Goal: Check status: Check status

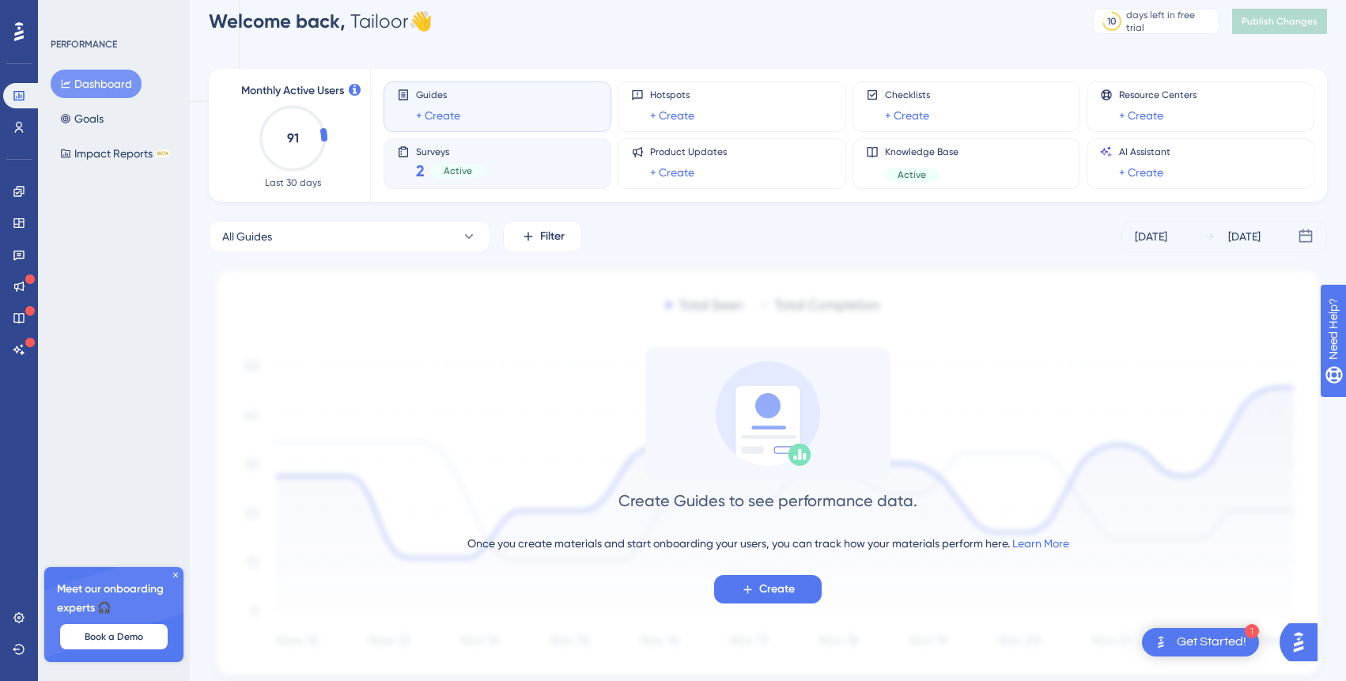
click at [444, 168] on span "Active" at bounding box center [458, 170] width 28 height 13
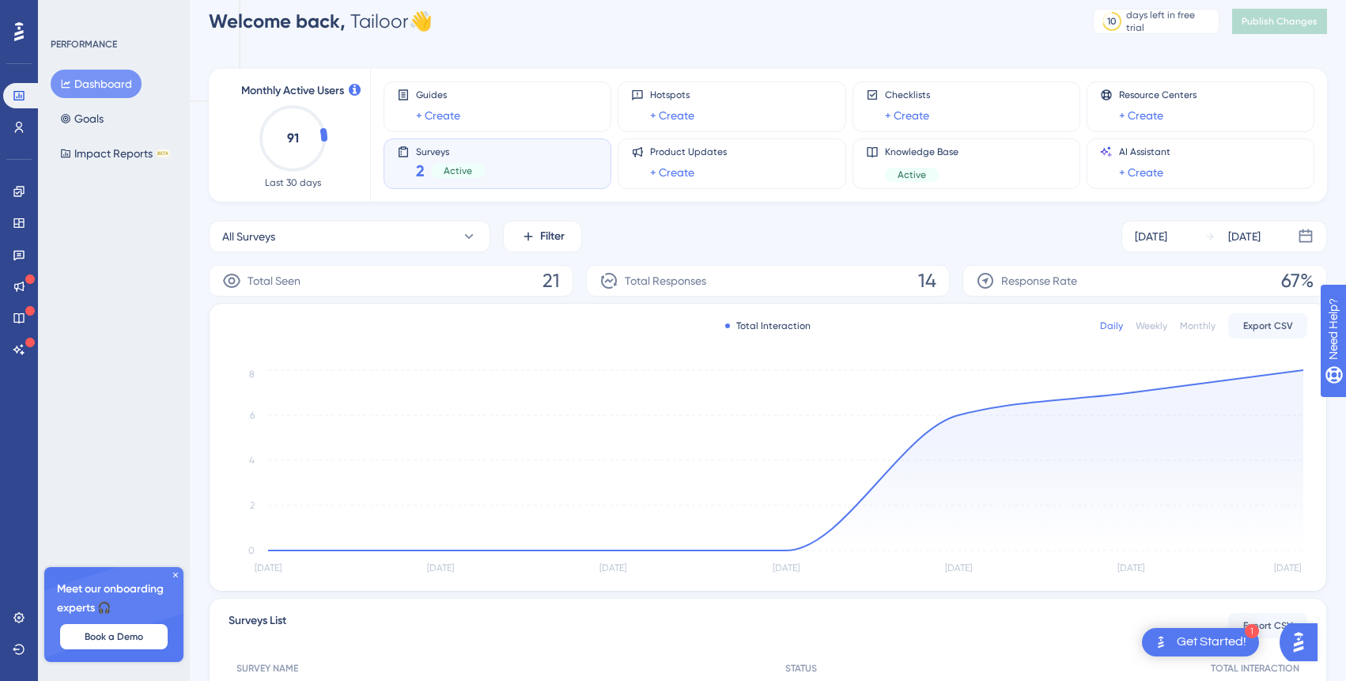
click at [659, 275] on span "Total Responses" at bounding box center [665, 280] width 81 height 19
click at [481, 275] on div "Total Seen 21" at bounding box center [391, 281] width 364 height 32
click at [17, 260] on icon at bounding box center [19, 254] width 13 height 13
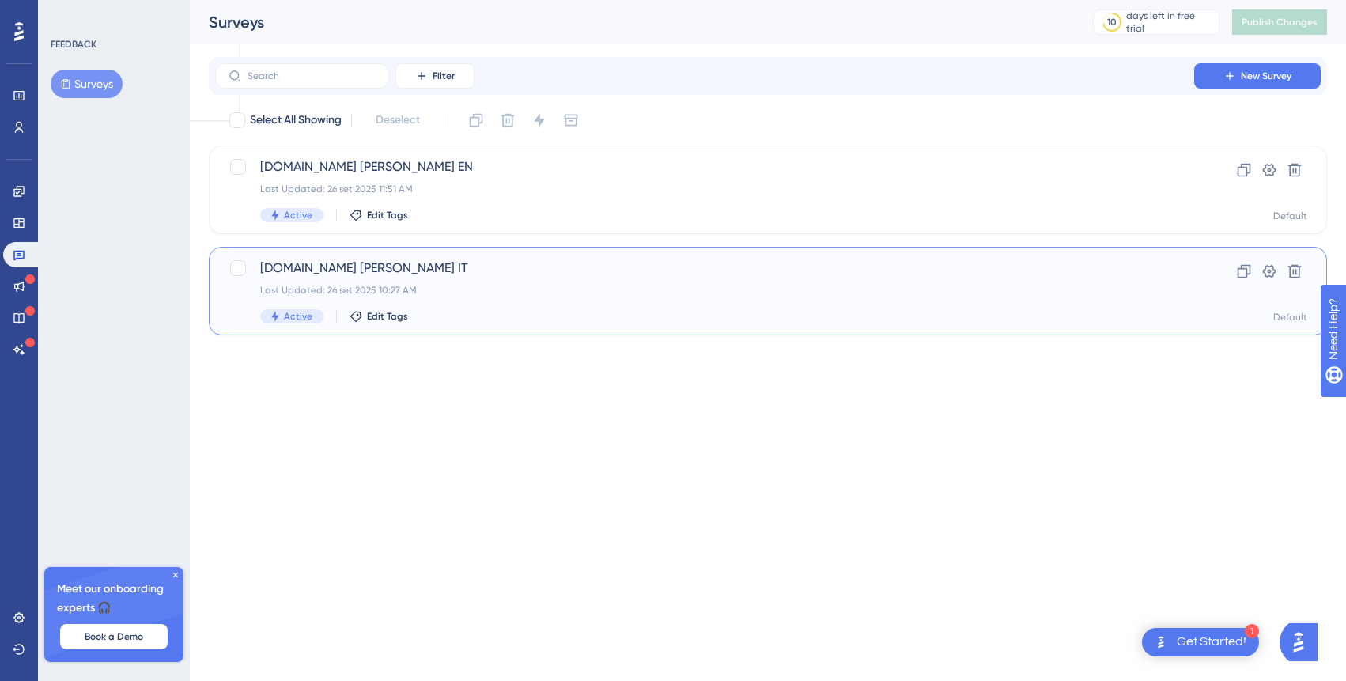
click at [488, 289] on div "Last Updated: 26 set 2025 10:27 AM" at bounding box center [704, 290] width 889 height 13
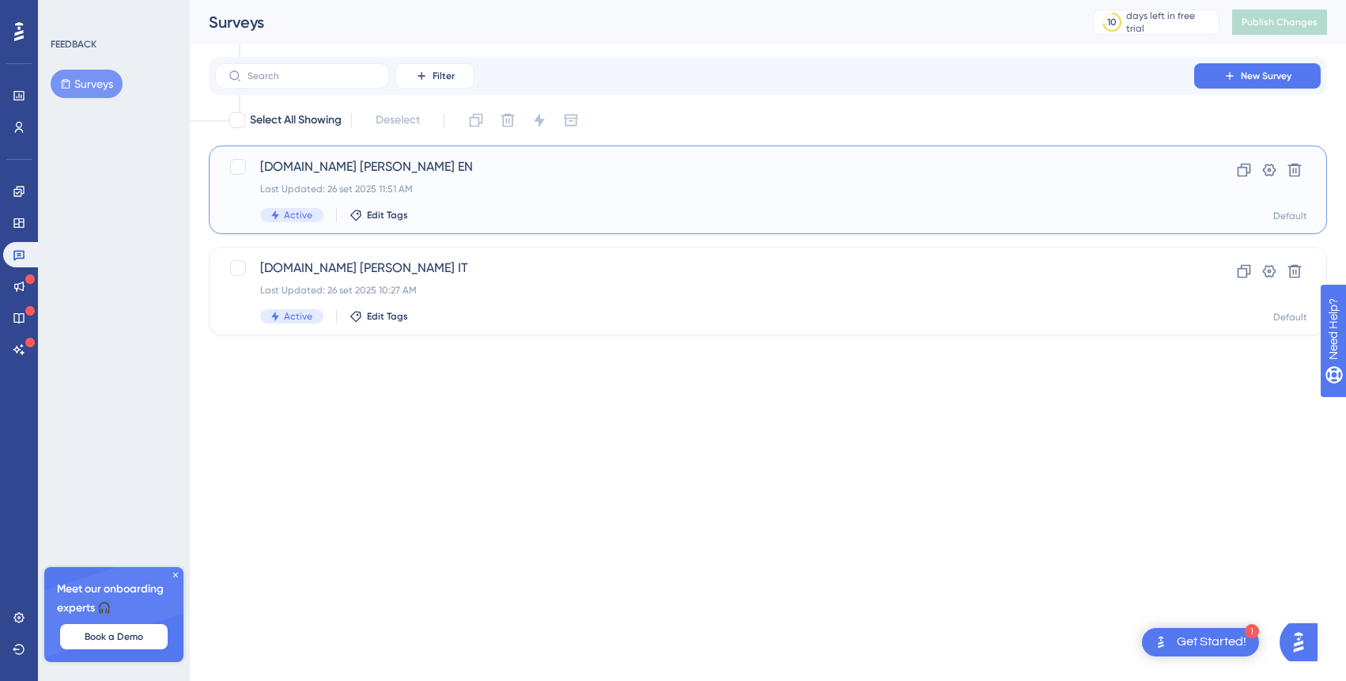
click at [308, 173] on span "[DOMAIN_NAME] [PERSON_NAME] EN" at bounding box center [704, 166] width 889 height 19
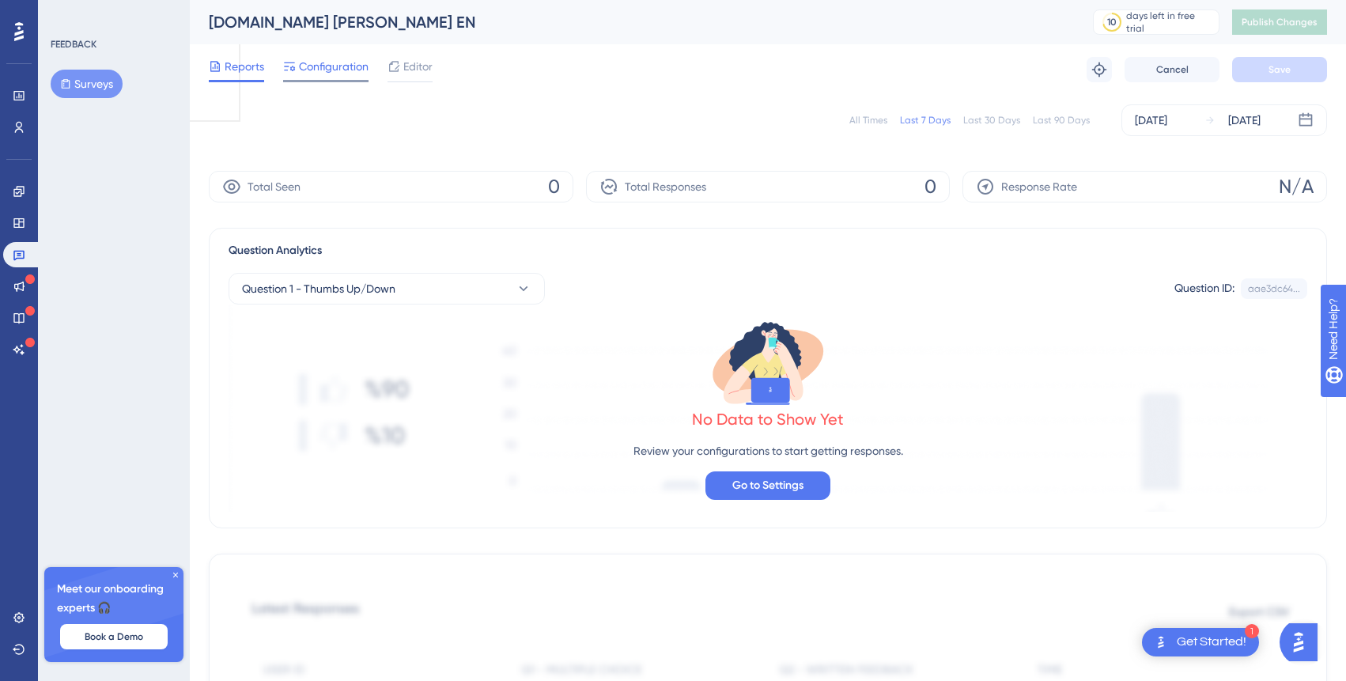
click at [343, 67] on span "Configuration" at bounding box center [334, 66] width 70 height 19
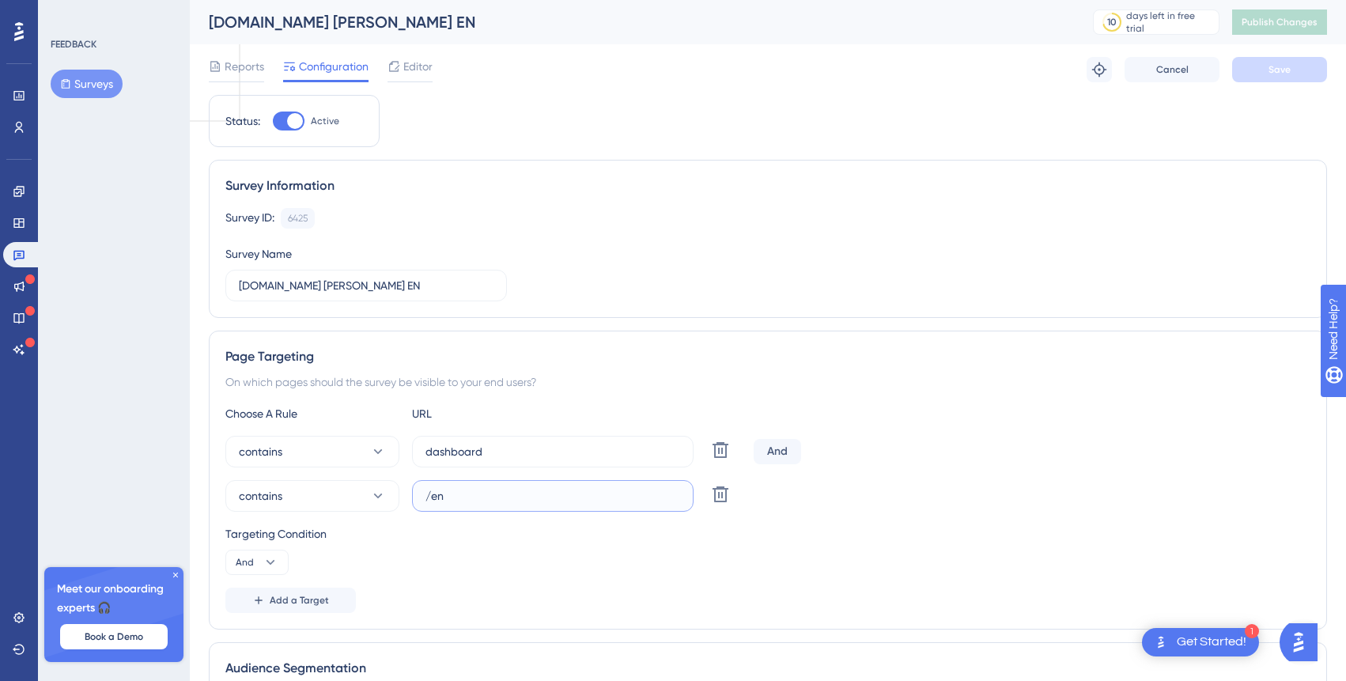
click at [426, 491] on input "/en" at bounding box center [552, 495] width 255 height 17
click at [449, 503] on input "/en" at bounding box center [552, 495] width 255 height 17
click at [7, 256] on link at bounding box center [22, 254] width 38 height 25
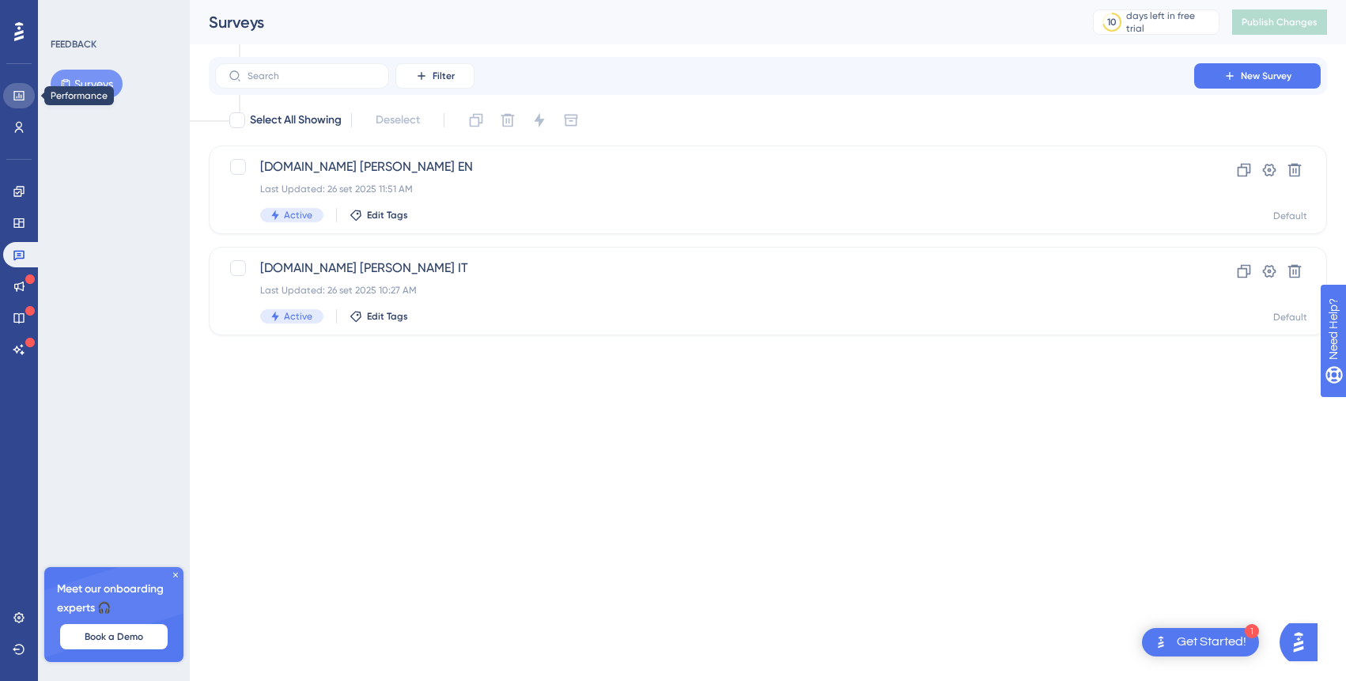
click at [21, 95] on icon at bounding box center [18, 95] width 10 height 9
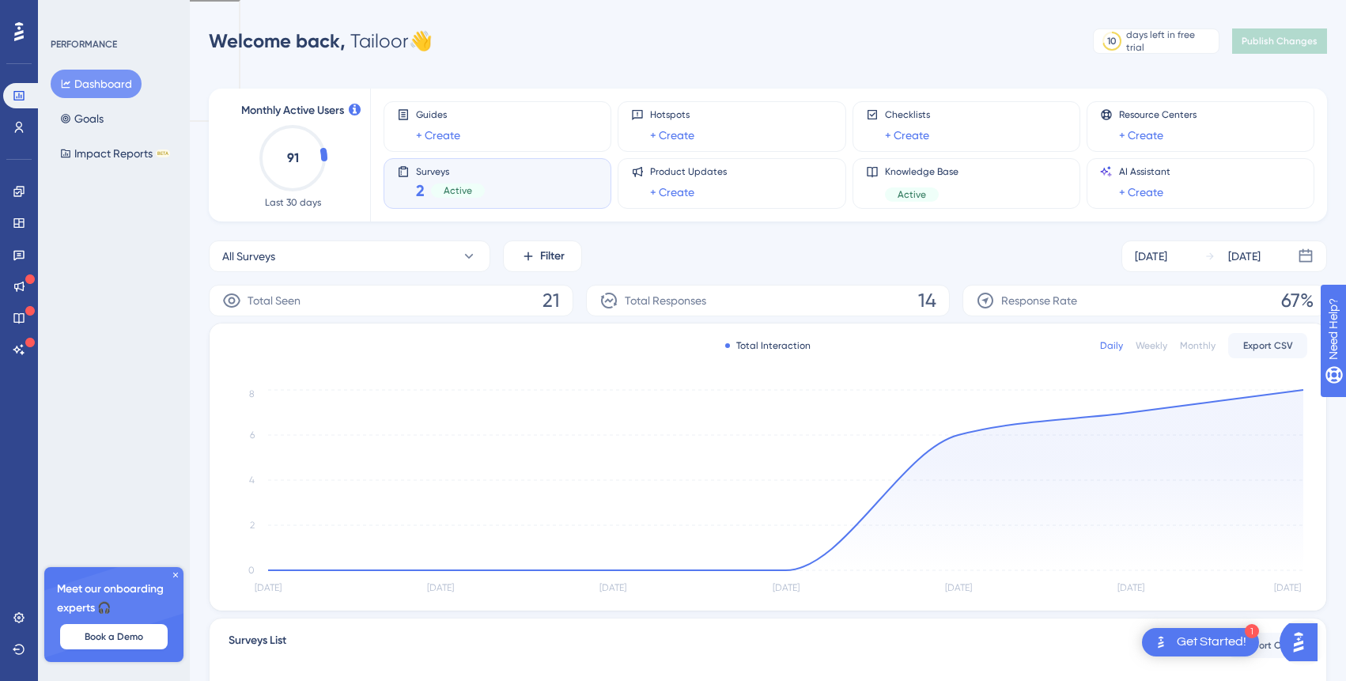
drag, startPoint x: 454, startPoint y: 39, endPoint x: 264, endPoint y: 44, distance: 189.8
click at [264, 44] on div "Welcome back, Tailoor 👋 10 days left in free trial Click to see upgrade options…" at bounding box center [768, 41] width 1118 height 32
click at [550, 39] on div "Welcome back, Tailoor 👋 10 days left in free trial Click to see upgrade options…" at bounding box center [768, 41] width 1118 height 32
